Goal: Information Seeking & Learning: Learn about a topic

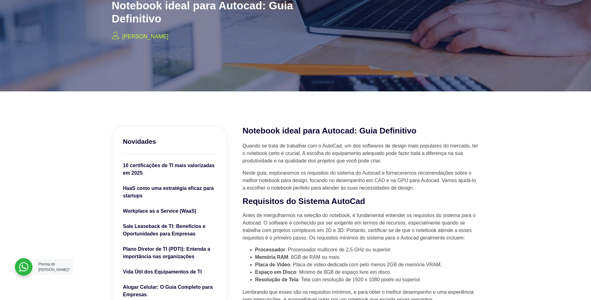
scroll to position [83, 0]
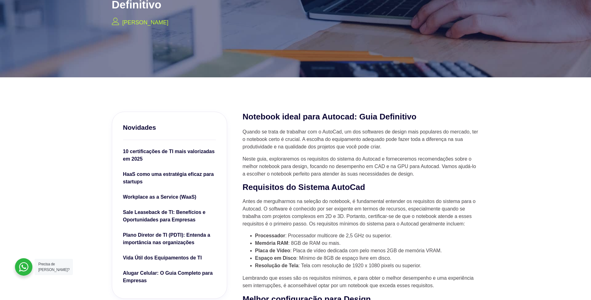
click at [275, 165] on p "Neste guia, exploraremos os requisitos do sistema do Autocad e forneceremos rec…" at bounding box center [361, 166] width 237 height 22
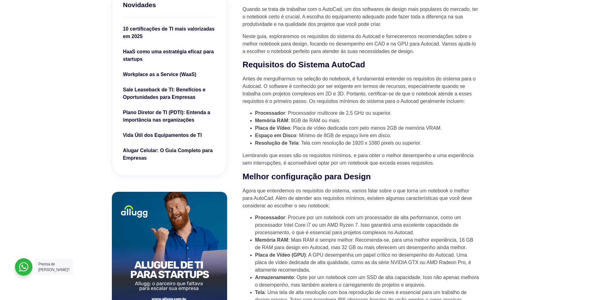
scroll to position [208, 0]
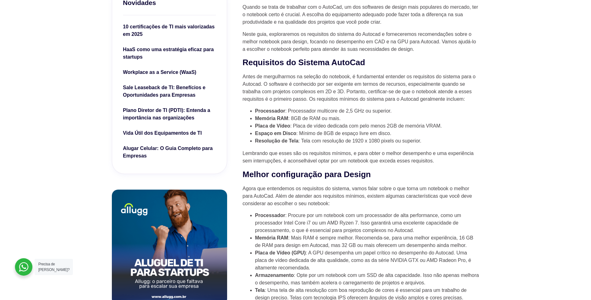
click at [317, 120] on li "Memória RAM : 8GB de RAM ou mais." at bounding box center [367, 118] width 224 height 7
click at [350, 115] on li "Memória RAM : 8GB de RAM ou mais." at bounding box center [367, 118] width 224 height 7
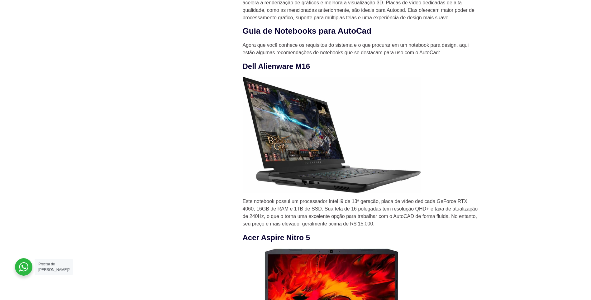
scroll to position [541, 0]
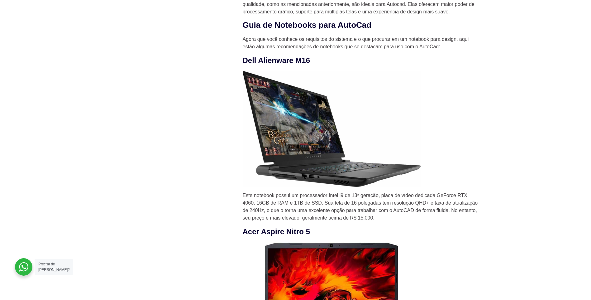
click at [344, 217] on p "Este notebook possui um processador Intel i9 de 13ª geração, placa de vídeo ded…" at bounding box center [361, 206] width 237 height 30
click at [367, 211] on p "Este notebook possui um processador Intel i9 de 13ª geração, placa de vídeo ded…" at bounding box center [361, 206] width 237 height 30
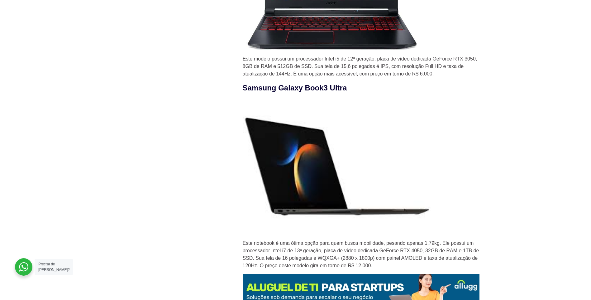
scroll to position [956, 0]
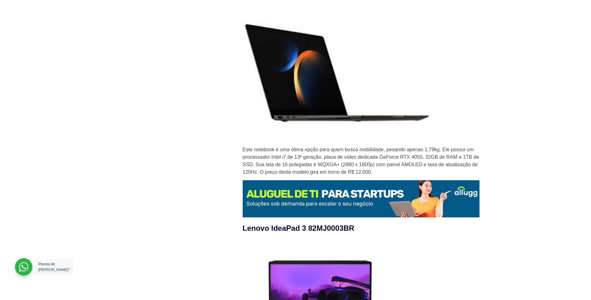
click at [341, 165] on p "Este notebook é uma ótima opção para quem busca mobilidade, pesando apenas 1,79…" at bounding box center [361, 161] width 237 height 30
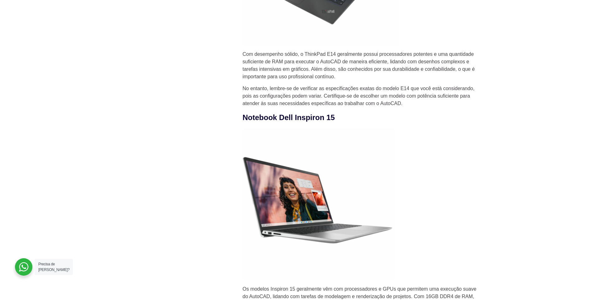
scroll to position [1620, 0]
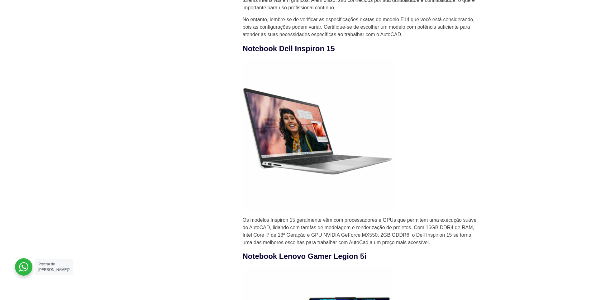
click at [445, 233] on p "Os modelos Inspiron 15 geralmente vêm com processadores e GPUs que permitem uma…" at bounding box center [361, 231] width 237 height 30
click at [316, 123] on img at bounding box center [319, 135] width 152 height 152
click at [351, 32] on p "No entanto, lembre-se de verificar as especificações exatas do modelo E14 que v…" at bounding box center [361, 27] width 237 height 22
drag, startPoint x: 351, startPoint y: 32, endPoint x: 243, endPoint y: 54, distance: 110.3
click at [243, 54] on h3 "Notebook Dell Inspiron 15" at bounding box center [361, 48] width 237 height 11
